Goal: Task Accomplishment & Management: Manage account settings

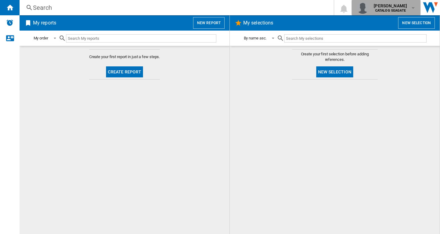
click at [396, 10] on b "CATALOG SEAGATE" at bounding box center [390, 11] width 31 height 4
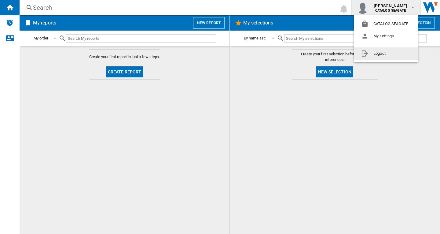
click at [382, 54] on button "Logout" at bounding box center [386, 53] width 64 height 12
